Goal: Navigation & Orientation: Find specific page/section

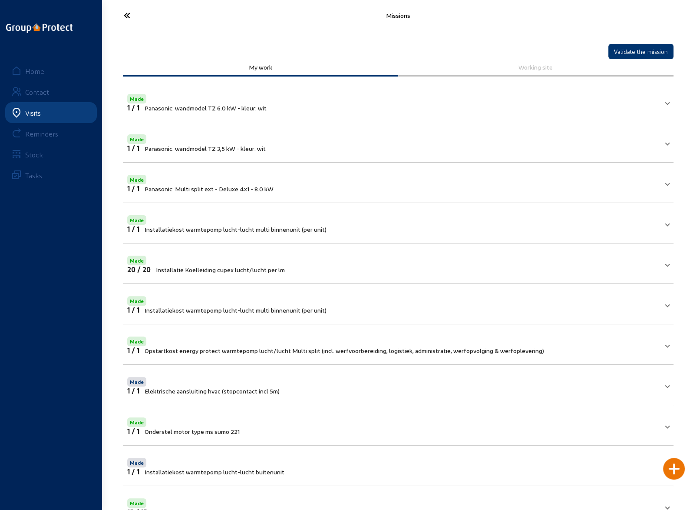
click at [124, 14] on icon at bounding box center [159, 15] width 80 height 15
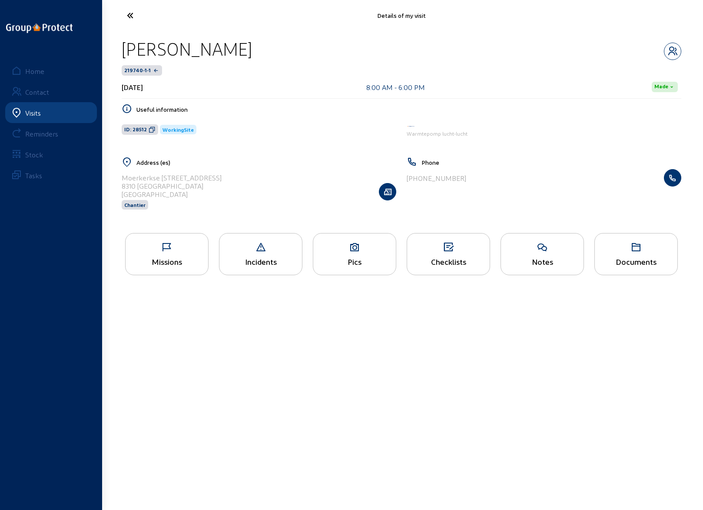
click at [131, 16] on icon at bounding box center [163, 15] width 80 height 15
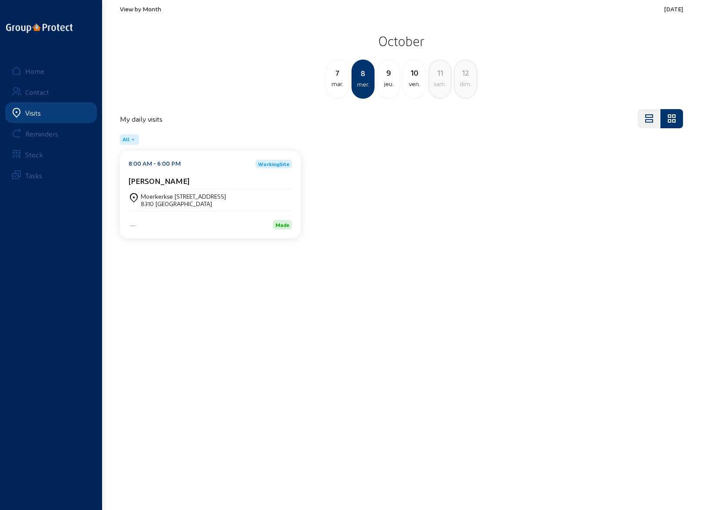
click at [388, 77] on div "9" at bounding box center [389, 72] width 22 height 12
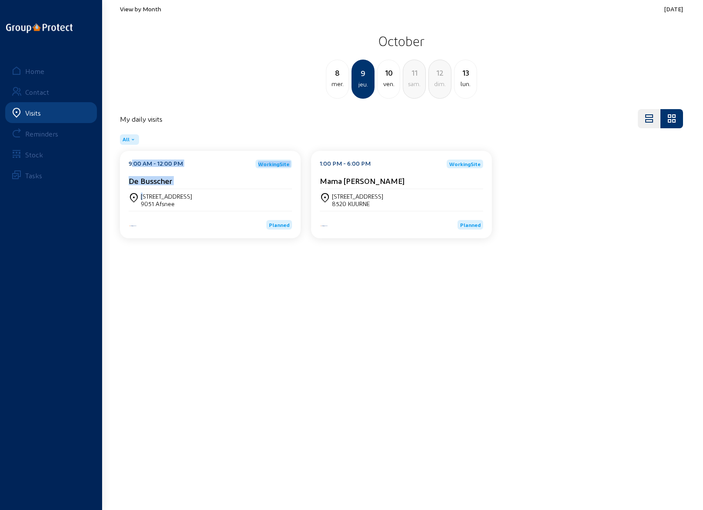
drag, startPoint x: 176, startPoint y: 205, endPoint x: 143, endPoint y: 196, distance: 33.2
click at [163, 282] on main "View by Month [DATE] [DATE] mer. 9 jeu. 10 ven. 11 sam. 12 dim. 13 lun. My dail…" at bounding box center [351, 242] width 703 height 484
drag, startPoint x: 182, startPoint y: 203, endPoint x: 142, endPoint y: 198, distance: 39.8
click at [142, 198] on div "[STREET_ADDRESS]" at bounding box center [166, 199] width 51 height 15
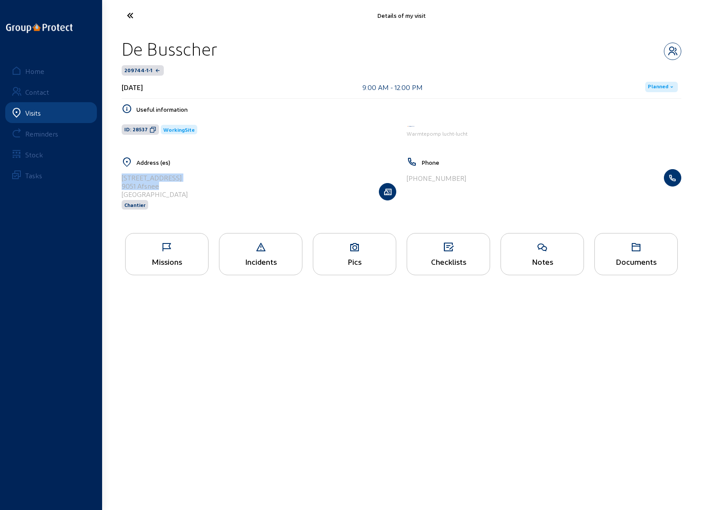
drag, startPoint x: 182, startPoint y: 184, endPoint x: 121, endPoint y: 176, distance: 61.3
click at [121, 176] on div "Address (es) [STREET_ADDRESS] Chantier" at bounding box center [258, 189] width 285 height 64
copy cam-list-title "[STREET_ADDRESS]"
click at [128, 13] on icon at bounding box center [163, 15] width 80 height 15
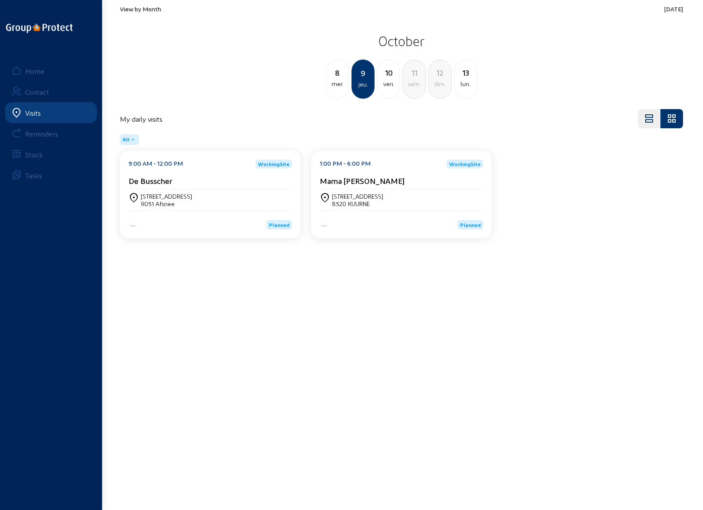
click at [387, 198] on div "Leiestraat, 66 8520 KUURNE" at bounding box center [401, 199] width 163 height 15
